Goal: Connect with others: Establish contact or relationships with other users

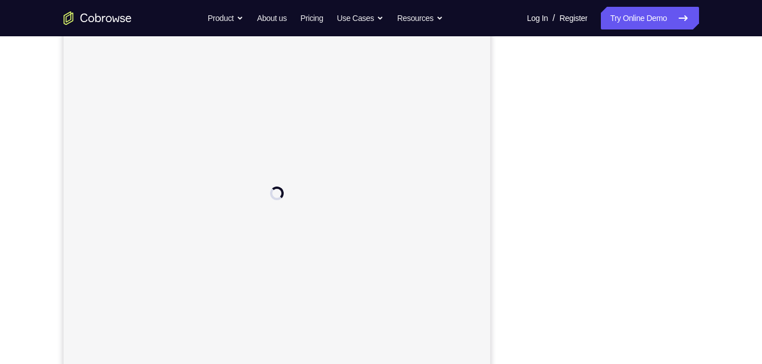
scroll to position [144, 0]
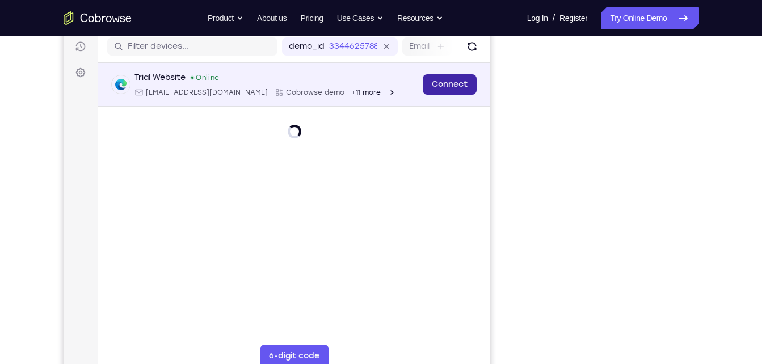
click at [470, 78] on link "Connect" at bounding box center [449, 84] width 54 height 20
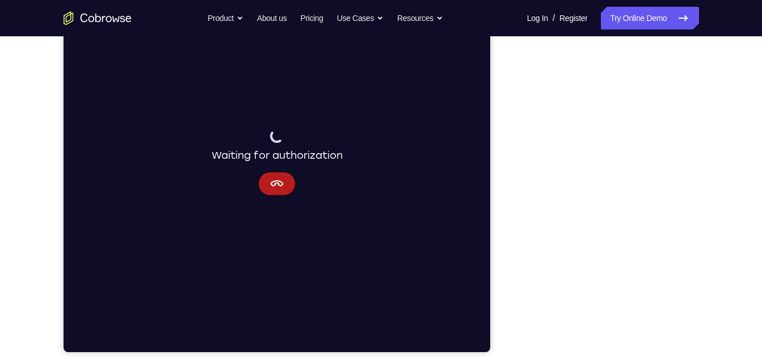
scroll to position [175, 0]
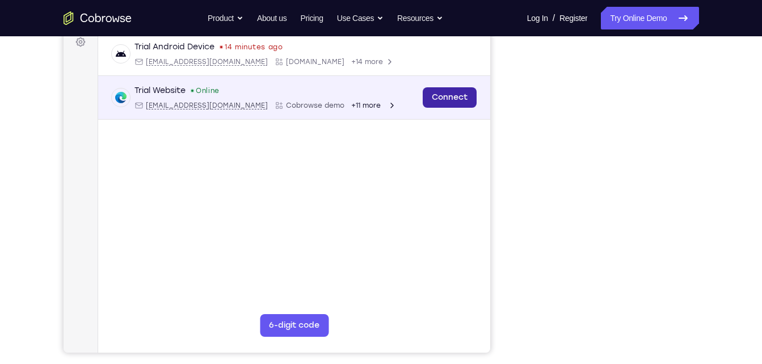
click at [438, 95] on link "Connect" at bounding box center [449, 97] width 54 height 20
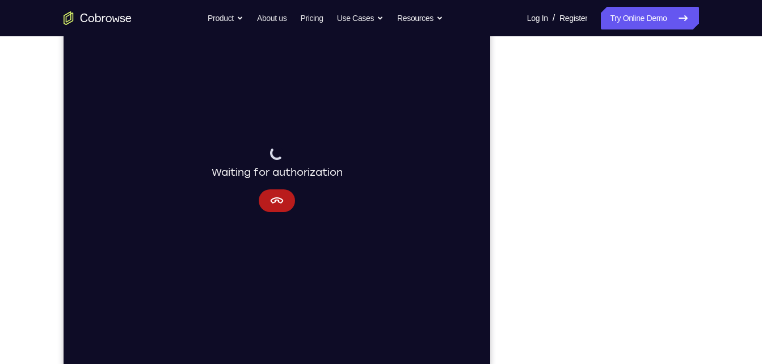
scroll to position [158, 0]
click at [268, 204] on button "Cancel" at bounding box center [276, 201] width 36 height 23
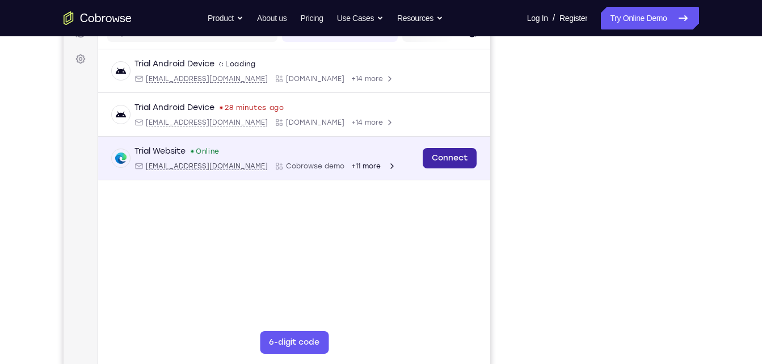
click at [474, 158] on link "Connect" at bounding box center [449, 158] width 54 height 20
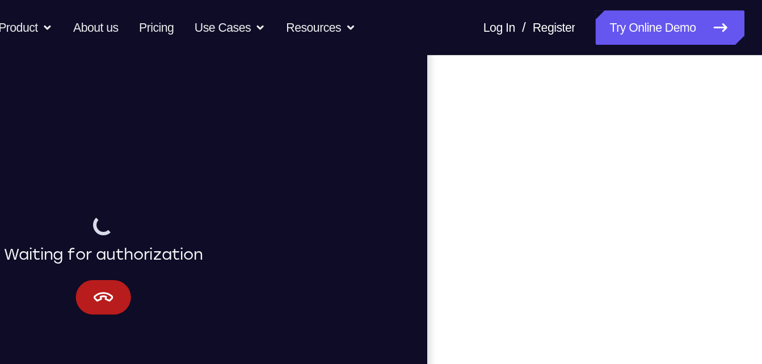
scroll to position [156, 0]
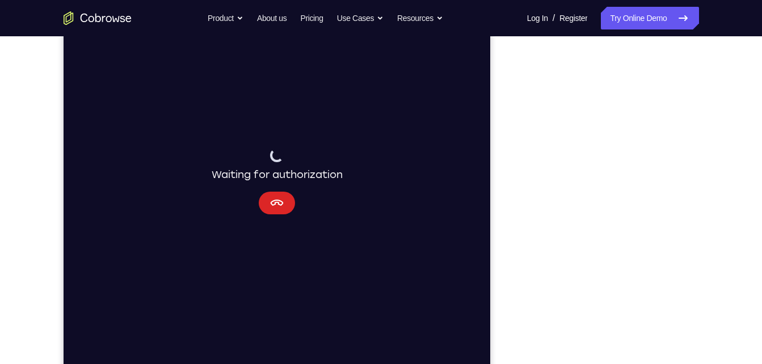
click at [266, 199] on button "Cancel" at bounding box center [276, 203] width 36 height 23
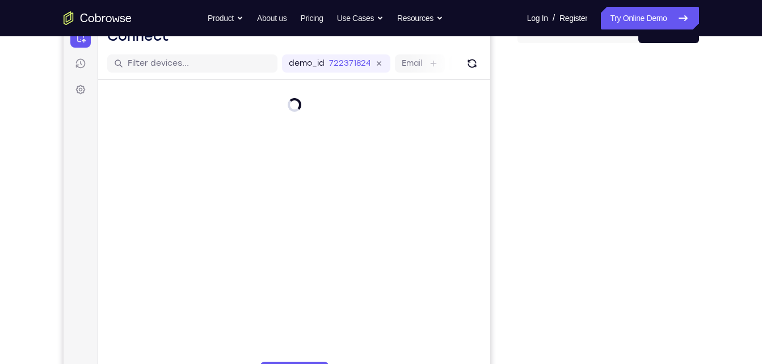
scroll to position [131, 0]
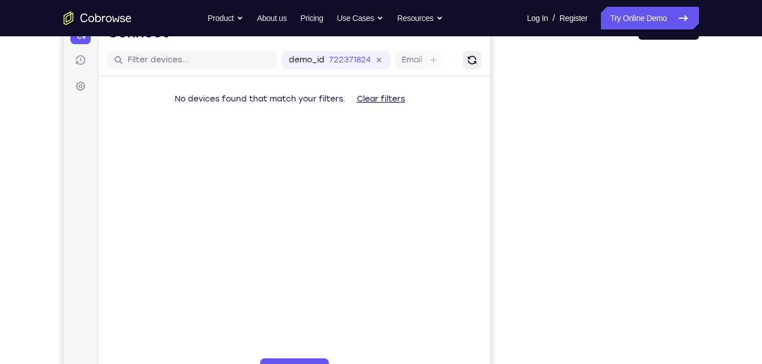
click at [474, 64] on icon "Refresh" at bounding box center [471, 60] width 9 height 9
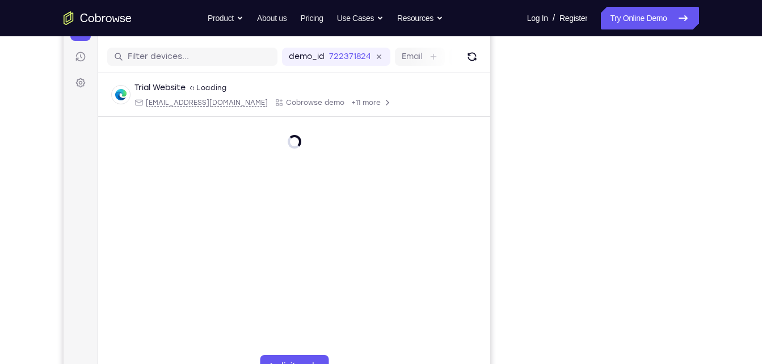
scroll to position [134, 0]
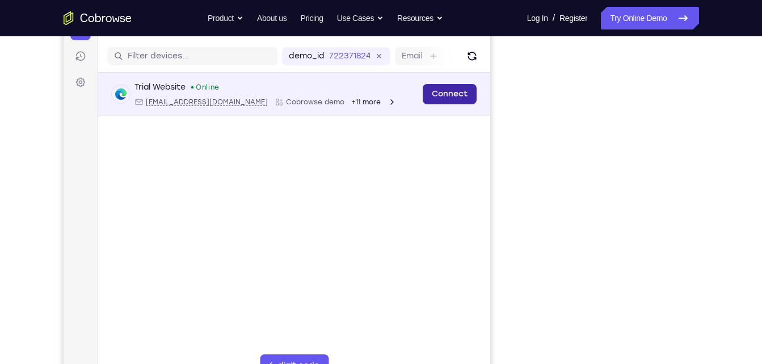
click at [433, 95] on link "Connect" at bounding box center [449, 94] width 54 height 20
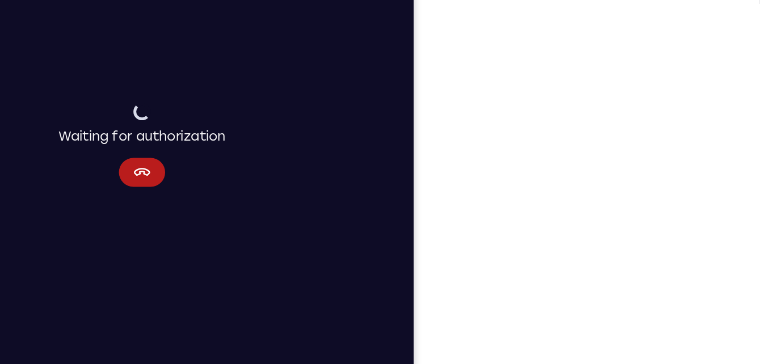
scroll to position [157, 0]
